Goal: Obtain resource: Download file/media

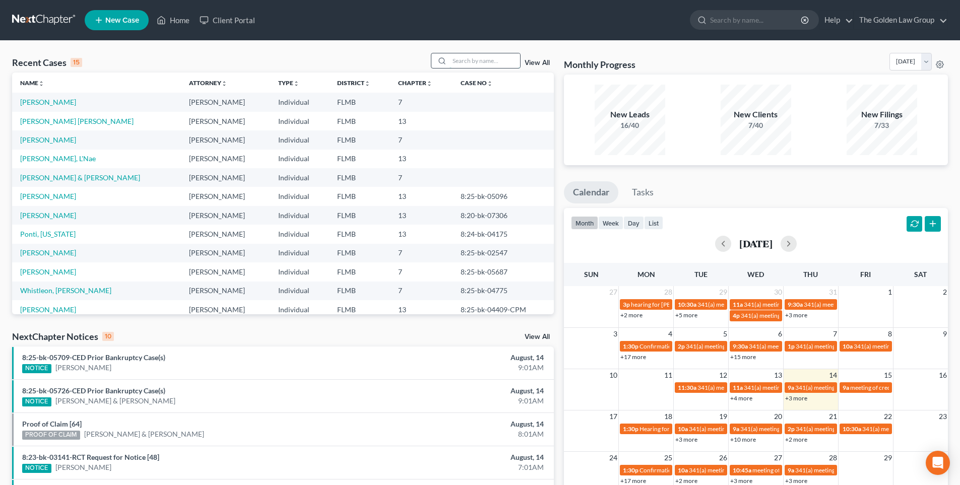
click at [472, 62] on input "search" at bounding box center [484, 60] width 71 height 15
click at [714, 20] on input "search" at bounding box center [756, 20] width 92 height 19
type input "smart, angel"
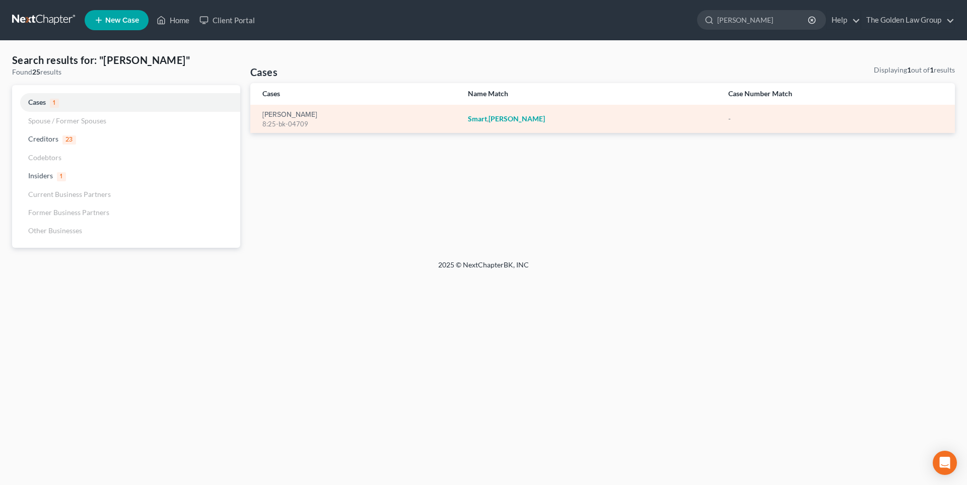
click at [308, 120] on div "8:25-bk-04709" at bounding box center [357, 124] width 189 height 10
click at [477, 119] on em "Smart" at bounding box center [477, 118] width 19 height 9
click at [295, 124] on div "8:25-bk-04709" at bounding box center [357, 124] width 189 height 10
click at [271, 115] on link "Smart, Angela" at bounding box center [290, 114] width 55 height 7
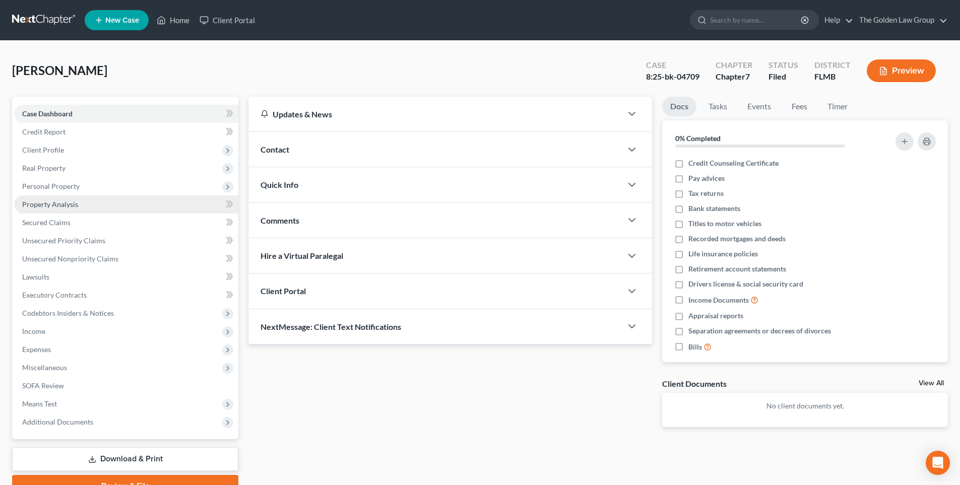
click at [65, 204] on span "Property Analysis" at bounding box center [50, 204] width 56 height 9
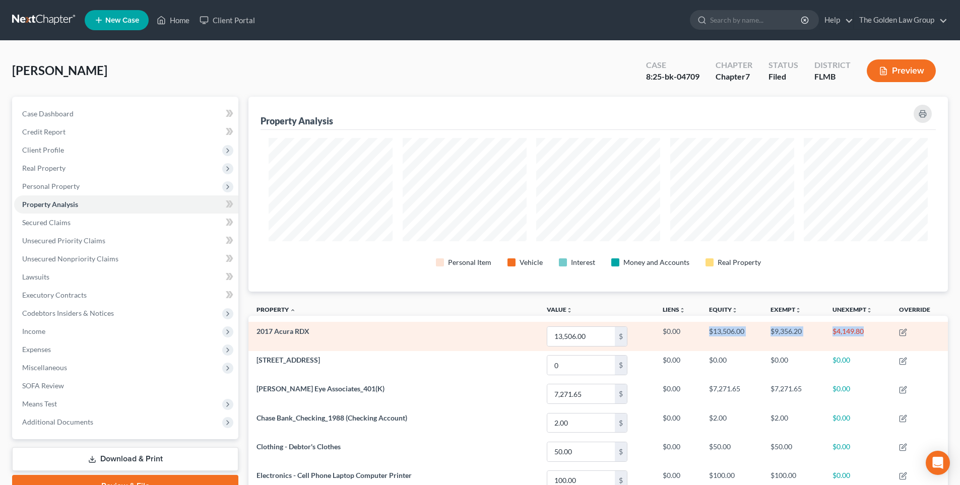
drag, startPoint x: 873, startPoint y: 332, endPoint x: 712, endPoint y: 334, distance: 161.3
click at [709, 337] on tr "2017 Acura RDX 13,506.00 $ $0.00 $13,506.00 $9,356.20 $4,149.80" at bounding box center [597, 336] width 699 height 29
copy tr "$13,506.00 $9,356.20 $4,149.80"
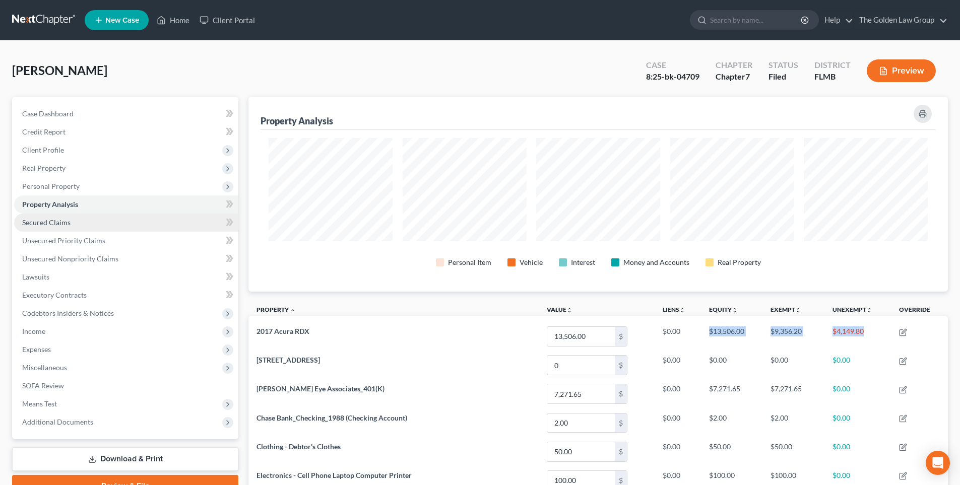
click at [50, 222] on span "Secured Claims" at bounding box center [46, 222] width 48 height 9
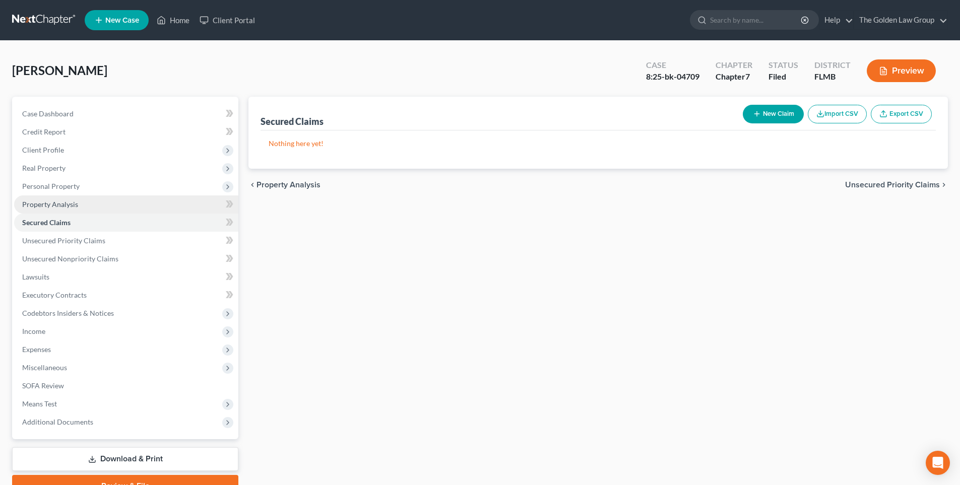
click at [53, 206] on span "Property Analysis" at bounding box center [50, 204] width 56 height 9
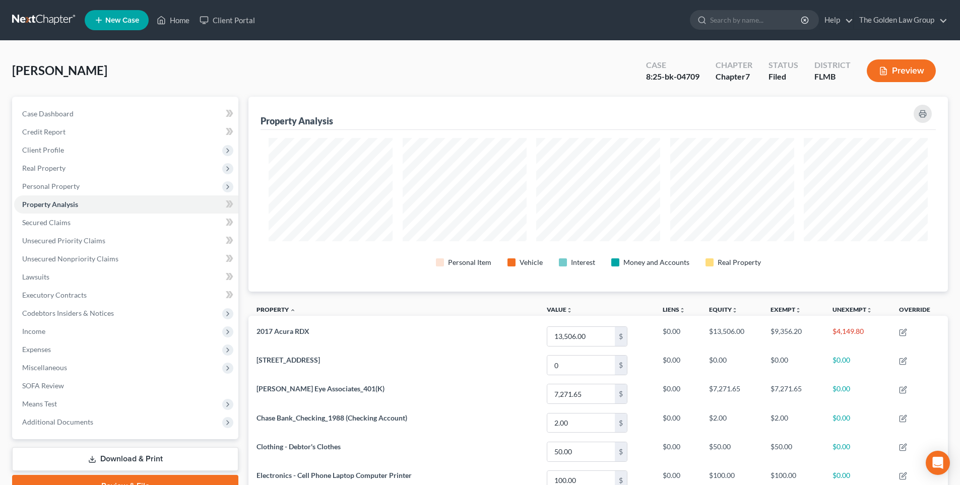
scroll to position [195, 699]
click at [80, 185] on span "Personal Property" at bounding box center [126, 186] width 224 height 18
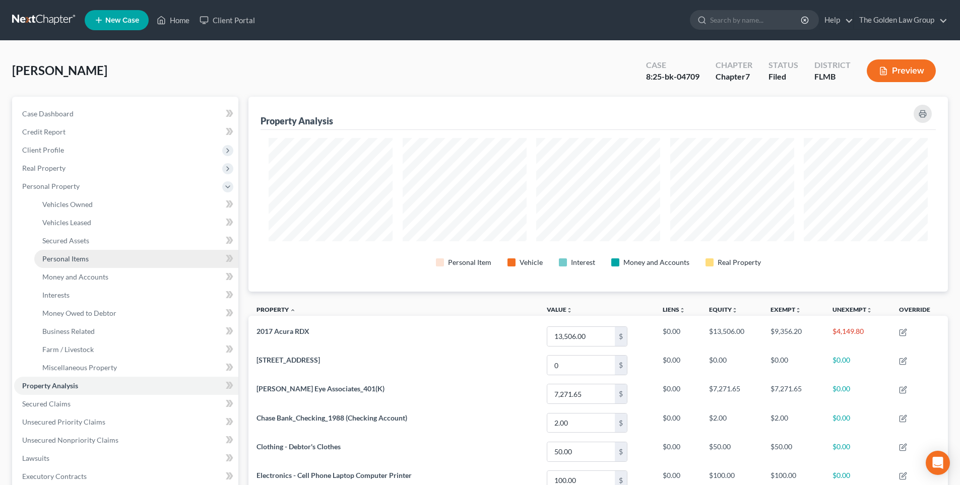
click at [83, 259] on span "Personal Items" at bounding box center [65, 258] width 46 height 9
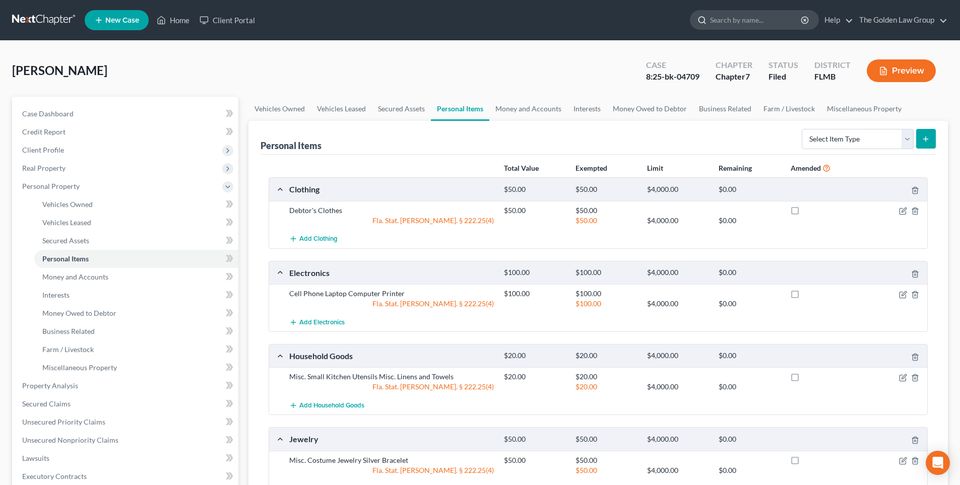
click at [716, 22] on input "search" at bounding box center [756, 20] width 92 height 19
click at [718, 17] on input "search" at bounding box center [756, 20] width 92 height 19
type input "[PERSON_NAME]"
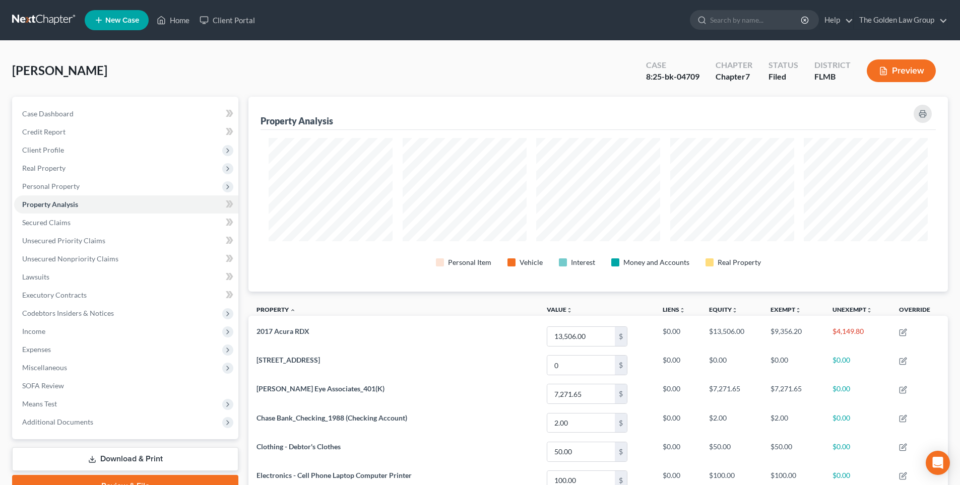
scroll to position [195, 699]
click at [716, 23] on input "search" at bounding box center [756, 20] width 92 height 19
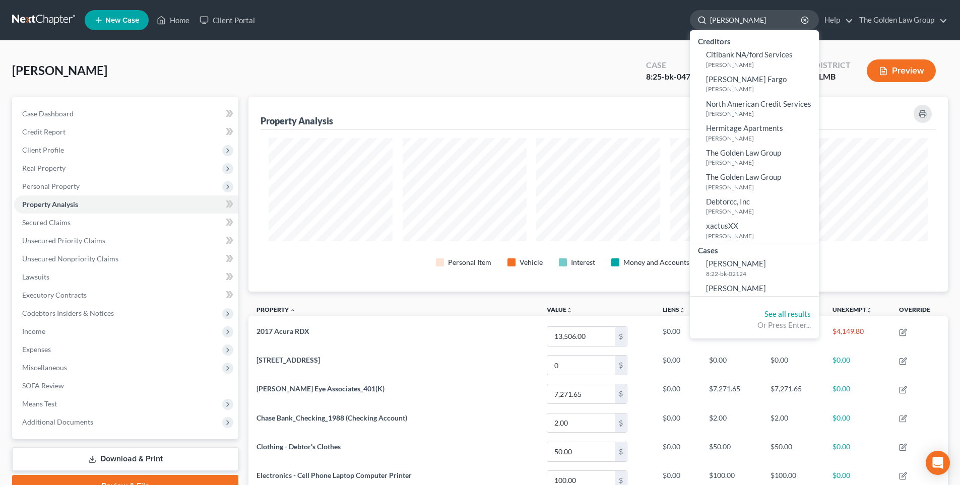
type input "[PERSON_NAME]"
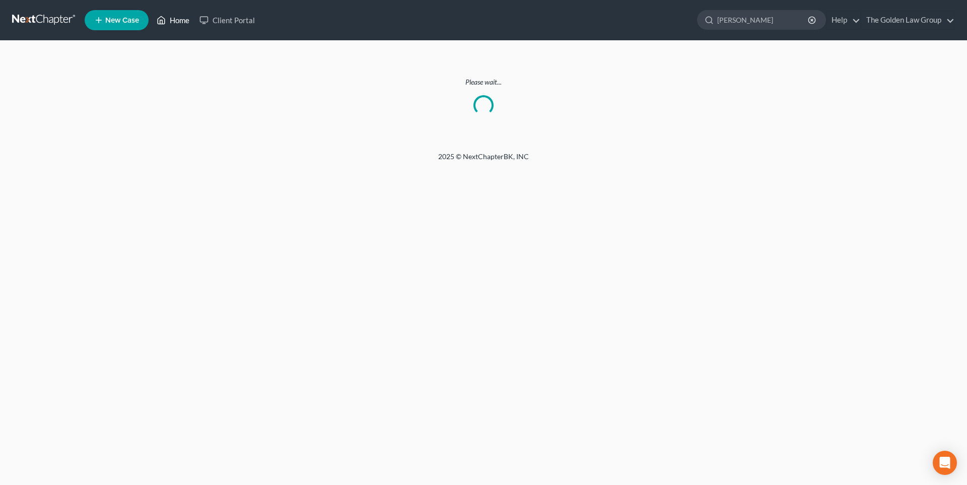
click at [180, 21] on link "Home" at bounding box center [173, 20] width 43 height 18
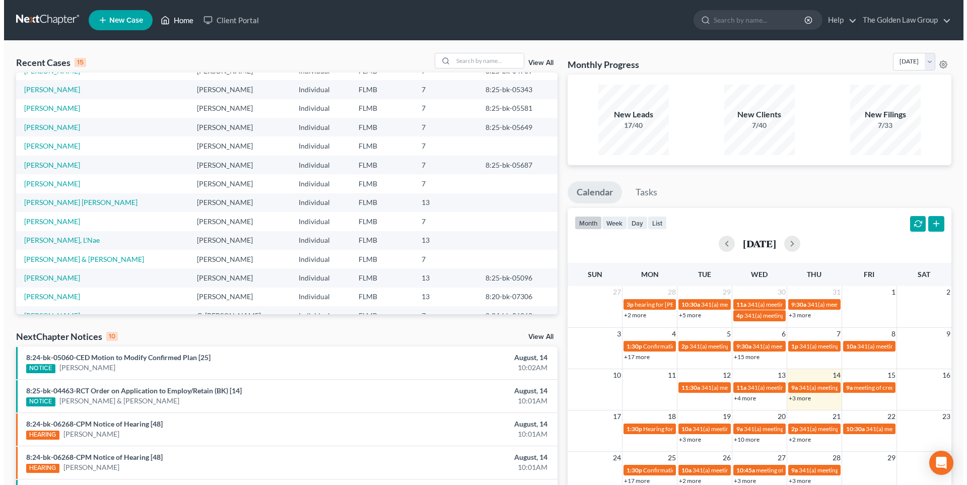
scroll to position [69, 0]
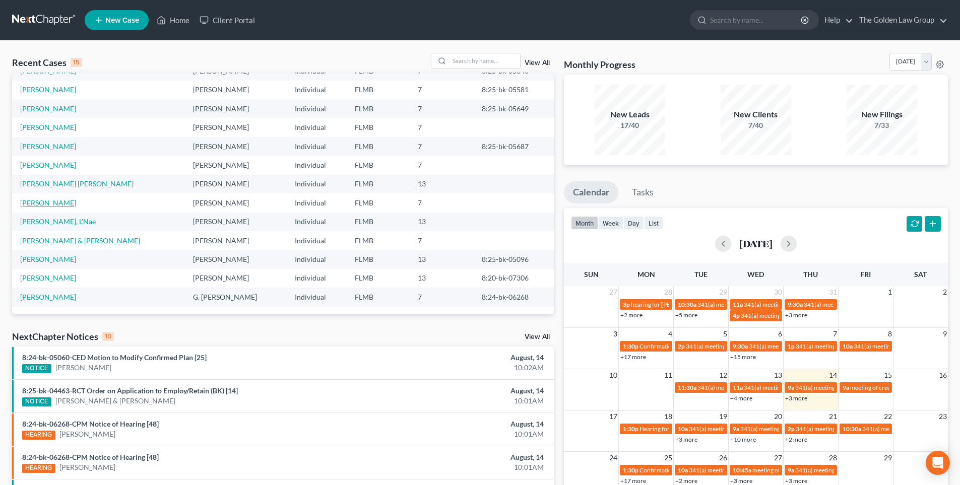
click at [39, 202] on link "Setien, Lisa" at bounding box center [48, 203] width 56 height 9
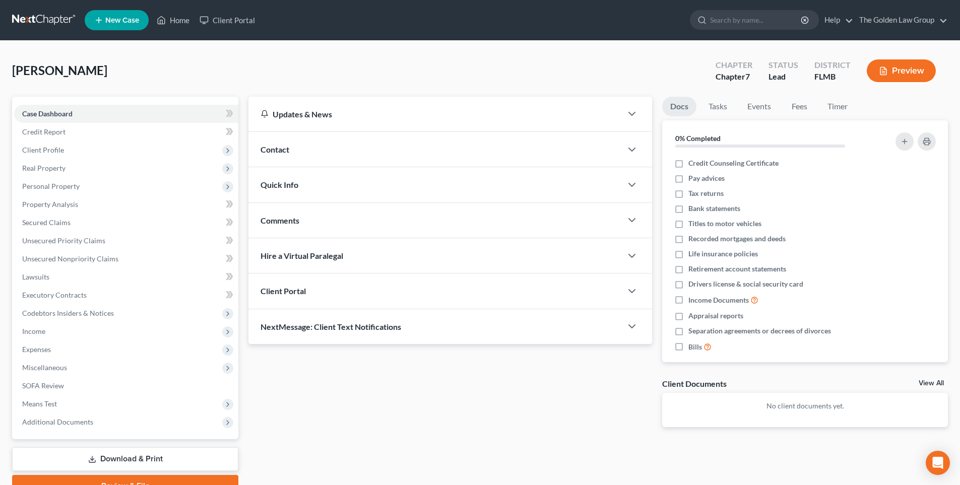
click at [908, 73] on button "Preview" at bounding box center [901, 70] width 69 height 23
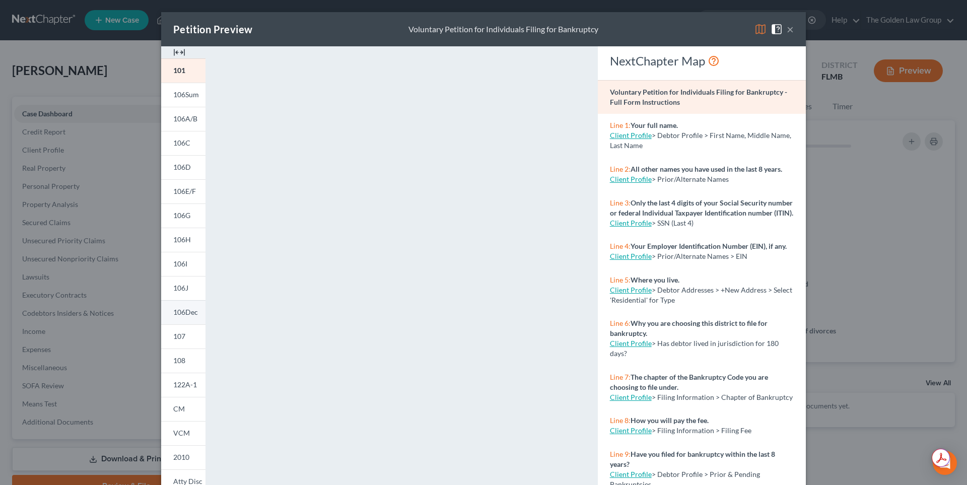
scroll to position [83, 0]
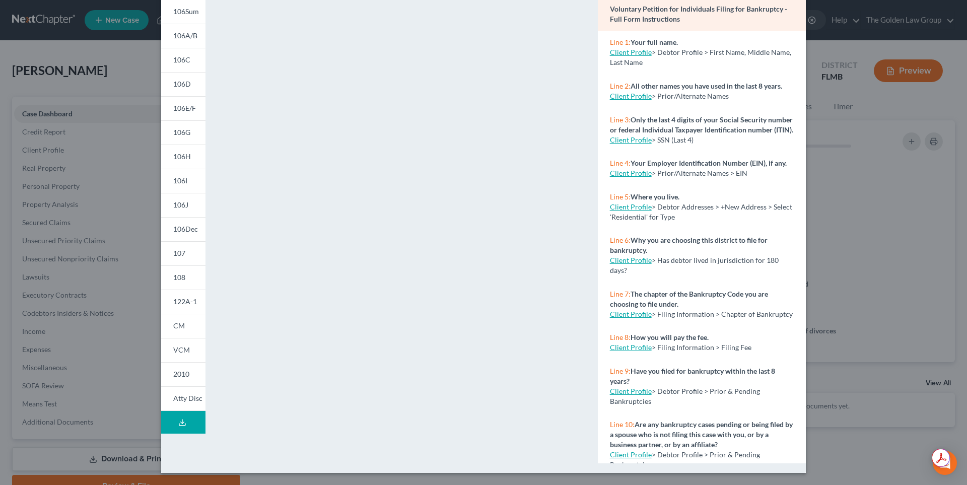
click at [178, 421] on icon at bounding box center [182, 423] width 8 height 8
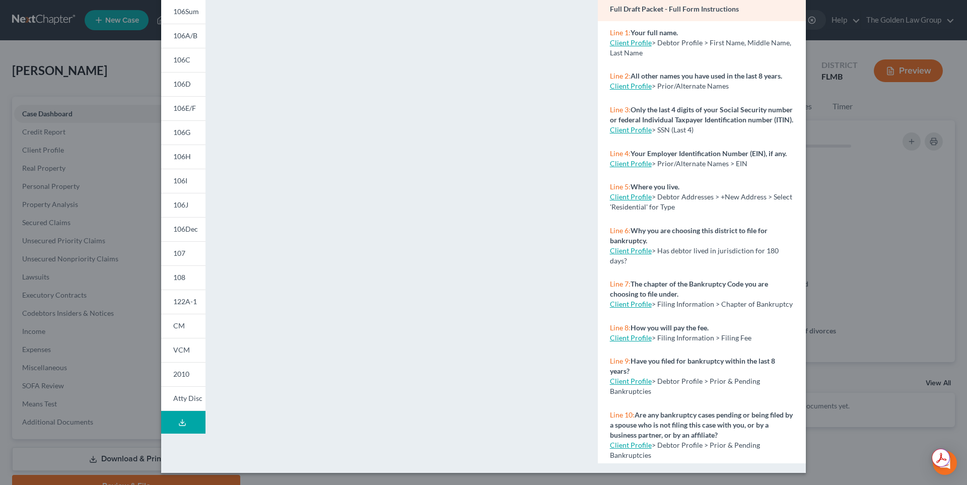
scroll to position [0, 0]
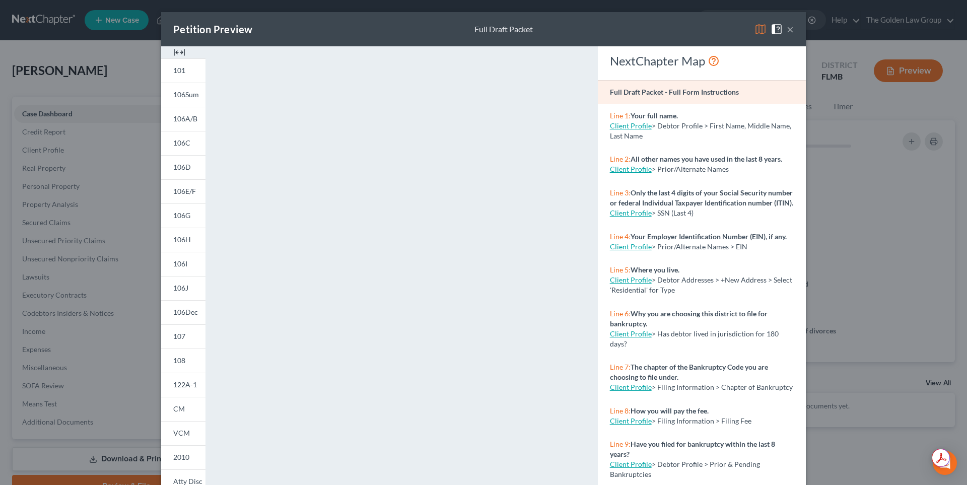
click at [787, 28] on button "×" at bounding box center [790, 29] width 7 height 12
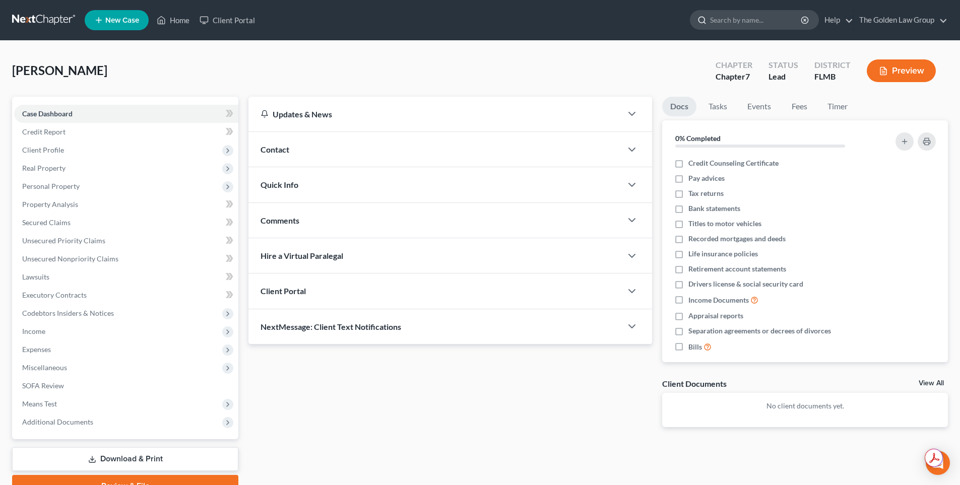
click at [715, 24] on input "search" at bounding box center [756, 20] width 92 height 19
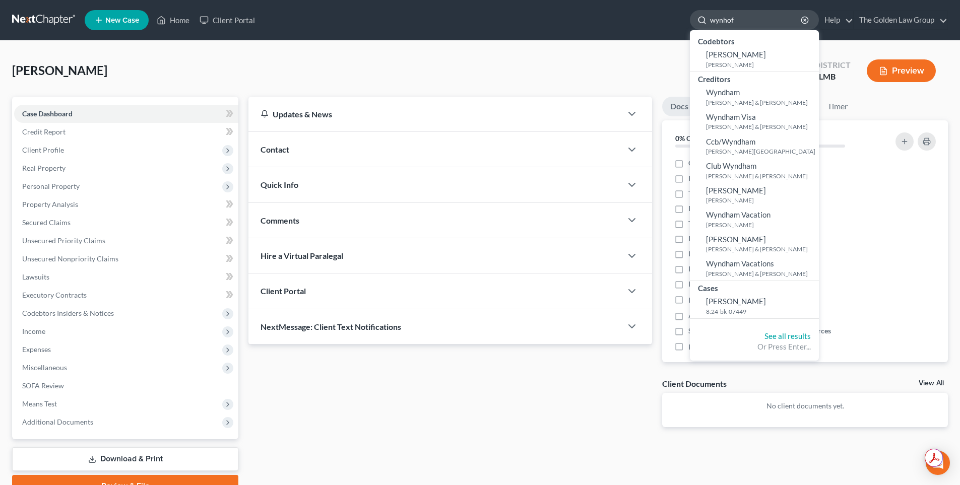
type input "wynhoff"
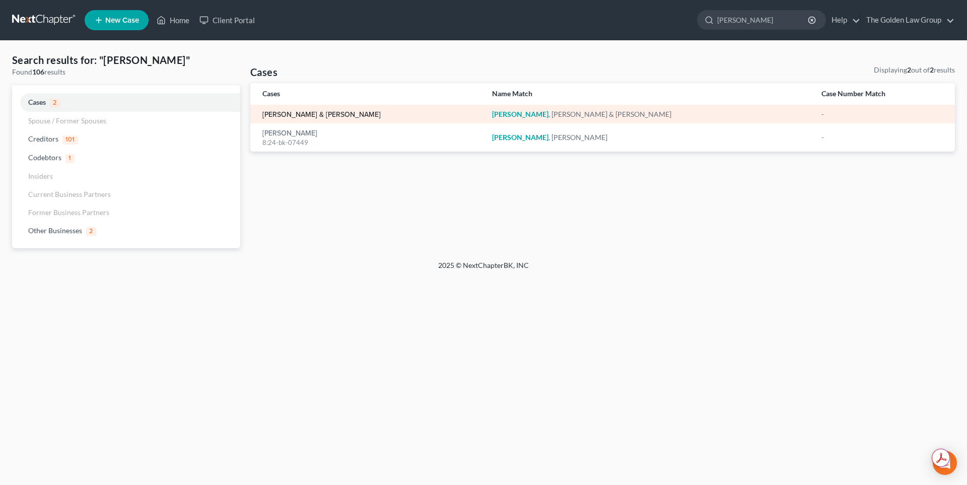
click at [283, 111] on link "Wynhoff, Scott & Mary" at bounding box center [322, 114] width 118 height 7
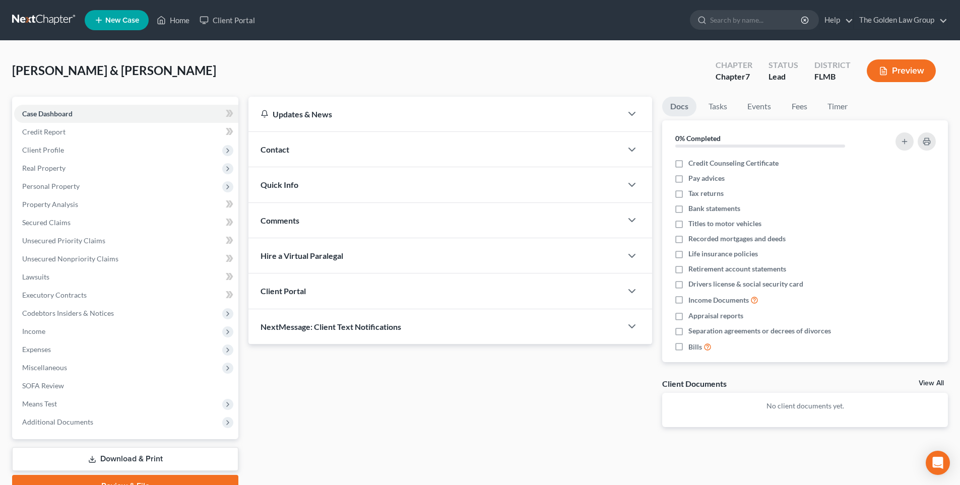
click at [903, 68] on button "Preview" at bounding box center [901, 70] width 69 height 23
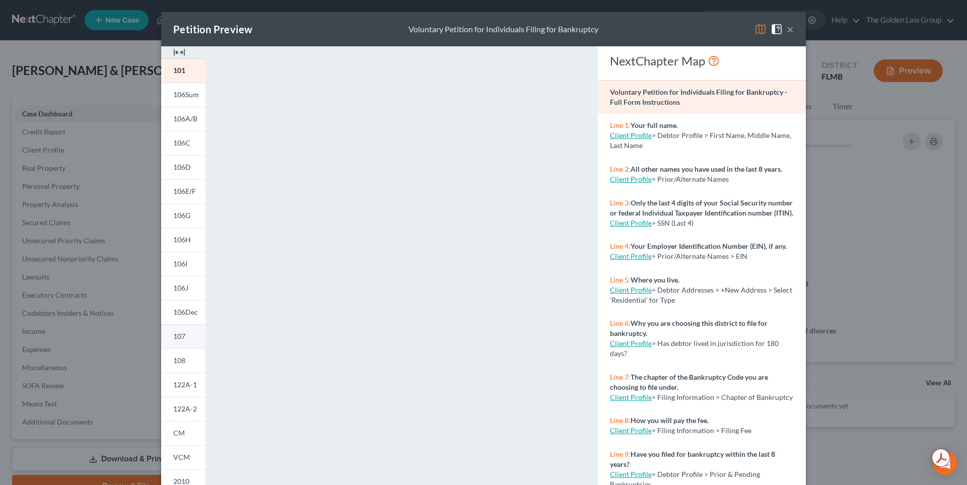
scroll to position [83, 0]
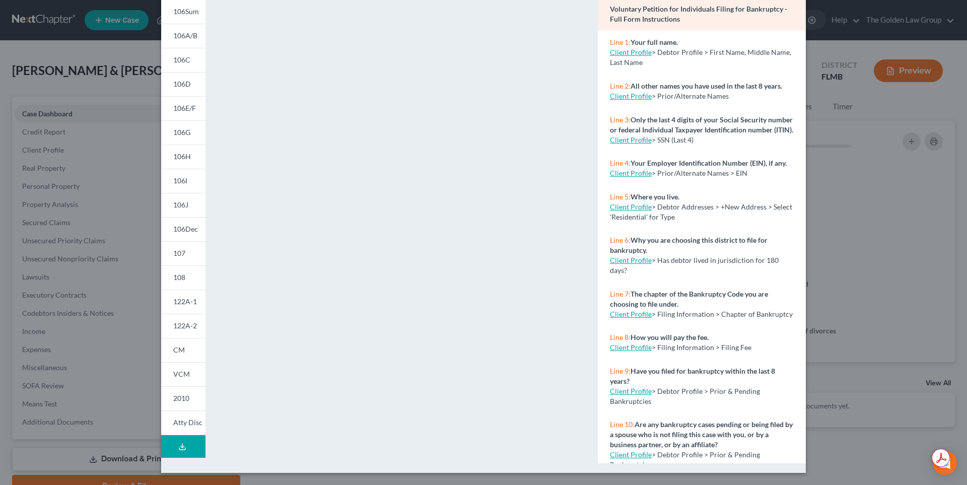
click at [182, 444] on line at bounding box center [182, 446] width 0 height 4
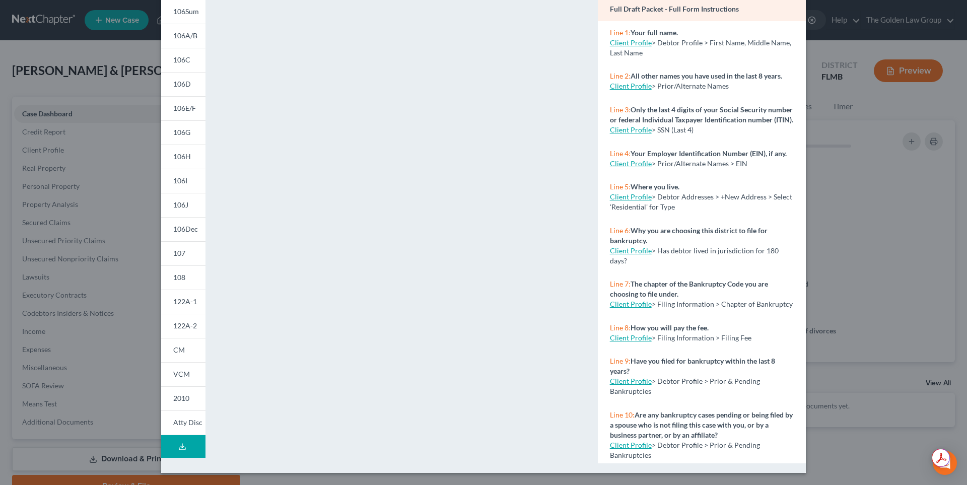
scroll to position [0, 0]
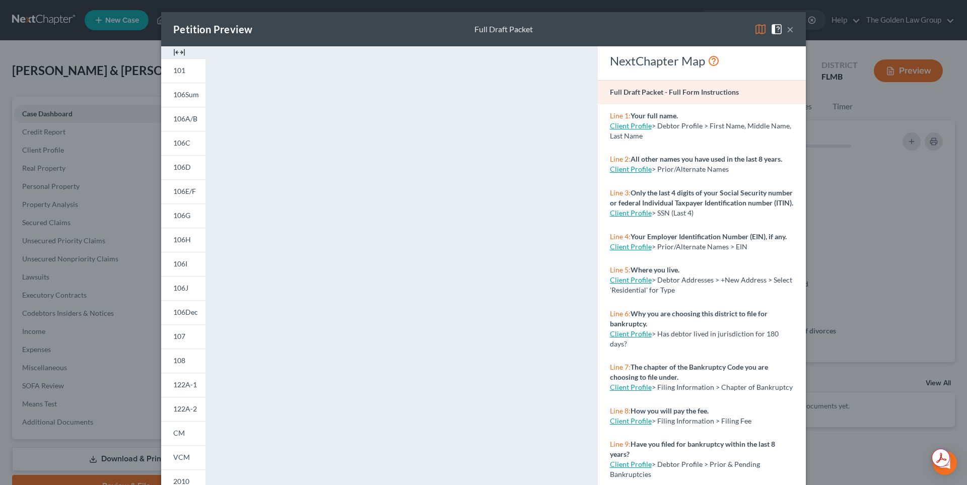
click at [788, 30] on button "×" at bounding box center [790, 29] width 7 height 12
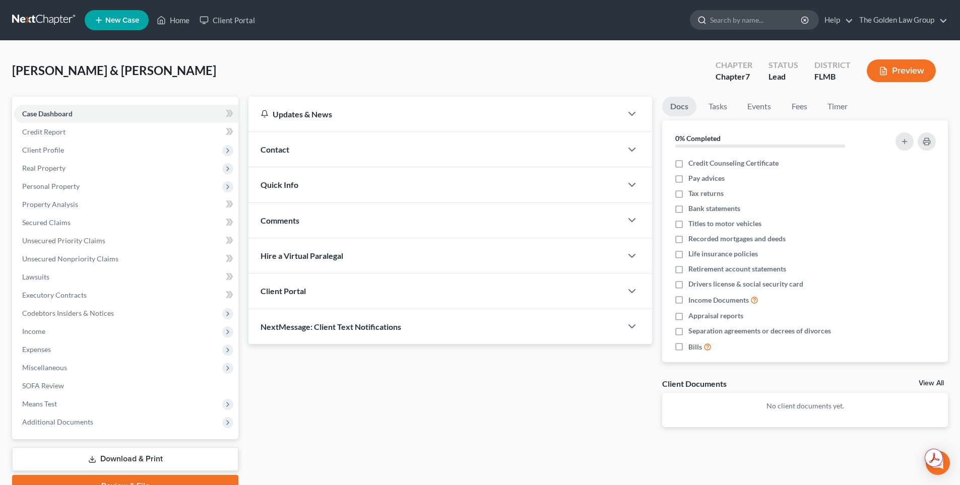
click at [724, 22] on input "search" at bounding box center [756, 20] width 92 height 19
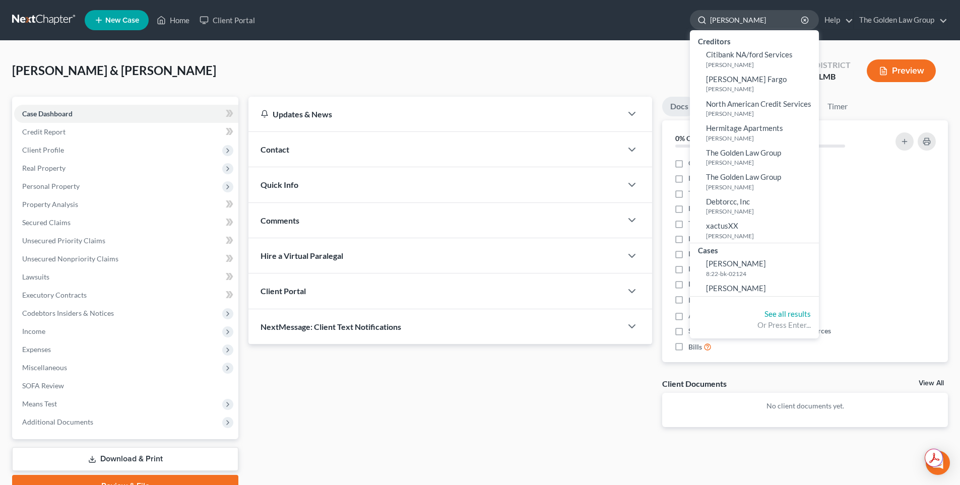
type input "[PERSON_NAME]"
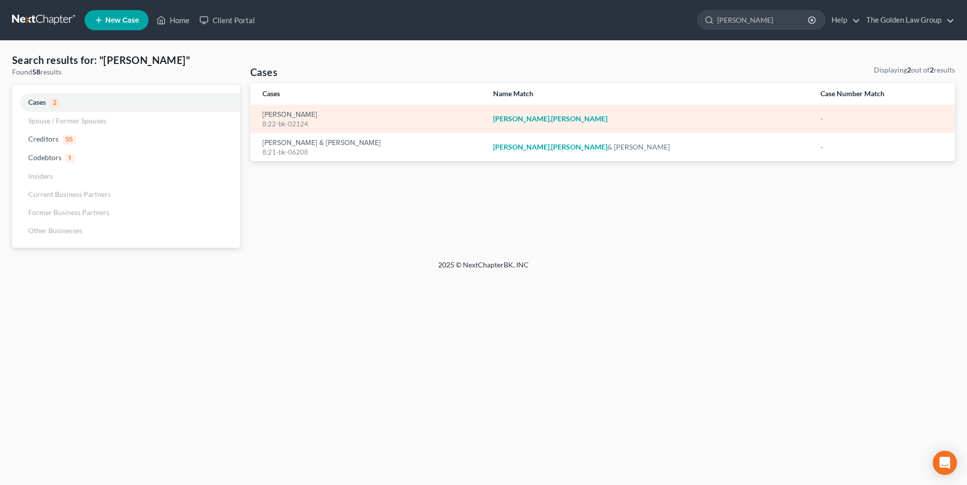
click at [296, 120] on div "8:22-bk-02124" at bounding box center [370, 124] width 215 height 10
click at [280, 118] on link "[PERSON_NAME]" at bounding box center [290, 114] width 55 height 7
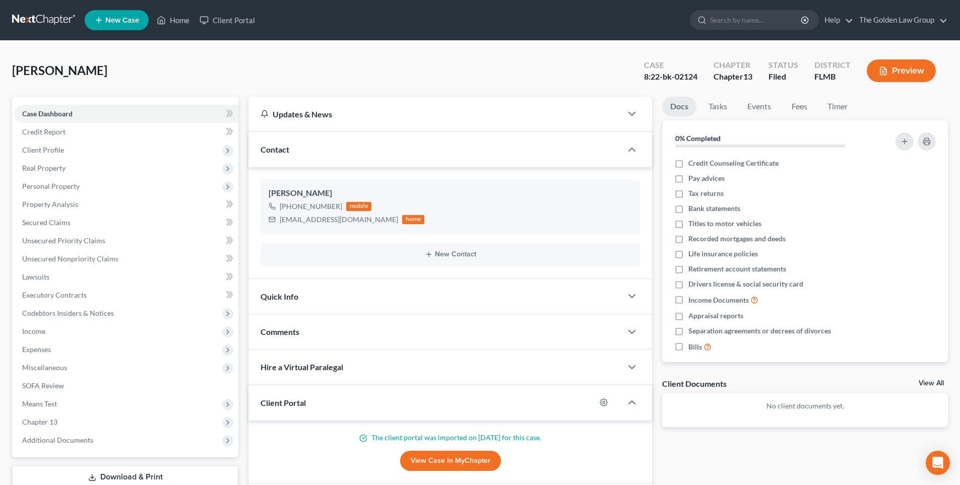
click at [900, 72] on button "Preview" at bounding box center [901, 70] width 69 height 23
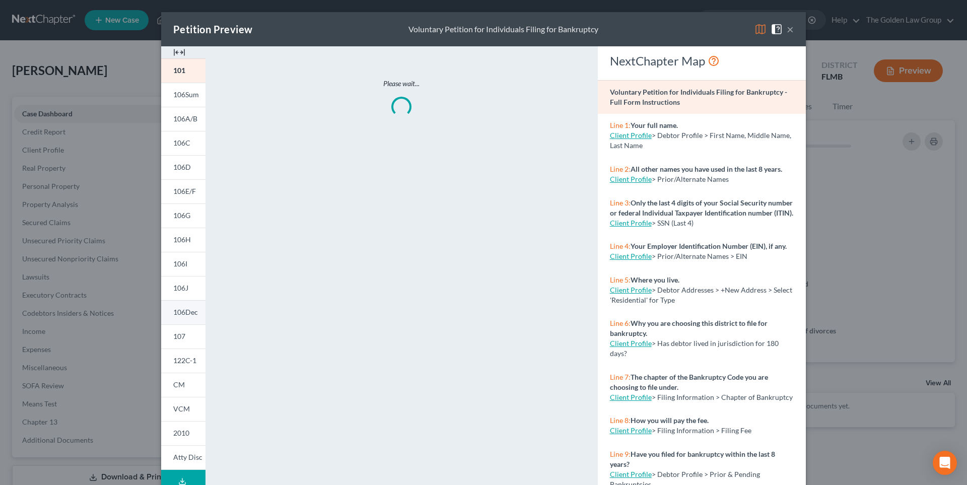
scroll to position [74, 0]
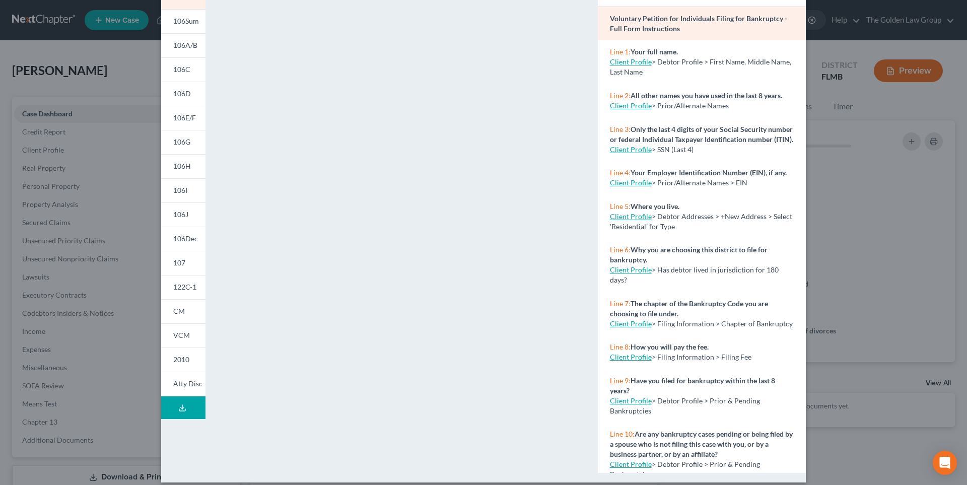
click at [179, 410] on icon at bounding box center [182, 408] width 8 height 8
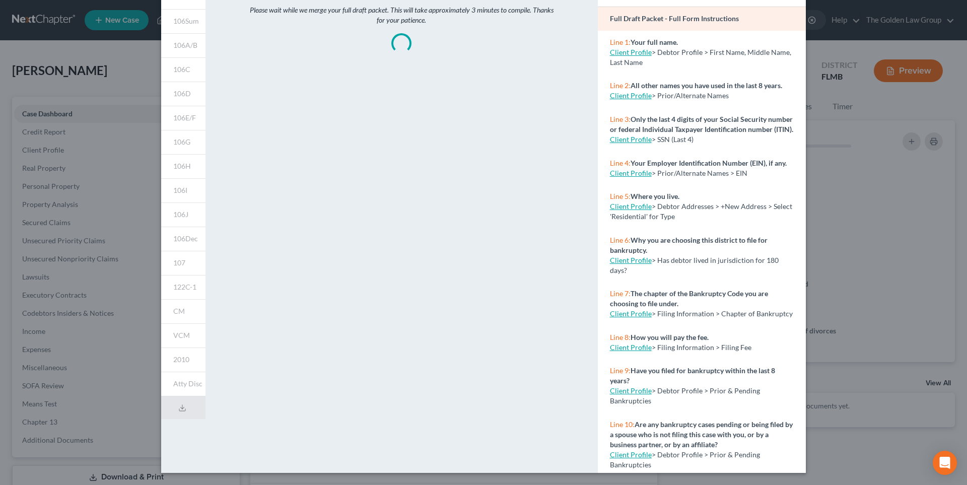
scroll to position [0, 0]
